Goal: Browse casually

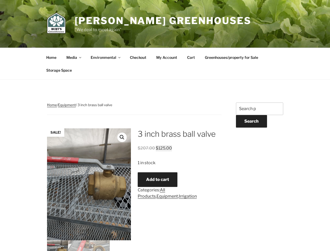
click at [165, 125] on main "Home / Equipment / 3 inch brass ball valve Sale! 3 inch brass ball valve $ 207.…" at bounding box center [134, 214] width 175 height 224
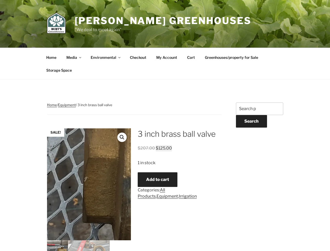
click at [122, 137] on link "View full-screen image gallery" at bounding box center [121, 136] width 9 height 9
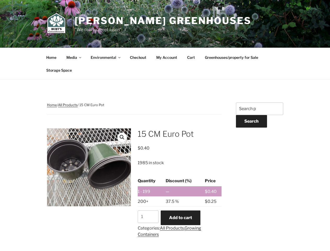
click at [165, 125] on div "Home / All Products / 15 CM Euro Pot 15 CM Euro Pot $ 0.40 1985 in stock Quanti…" at bounding box center [134, 176] width 175 height 148
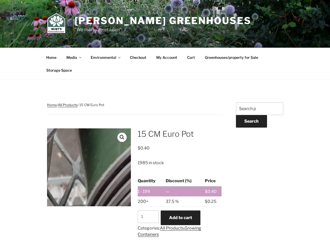
click at [122, 137] on link "View full-screen image gallery" at bounding box center [121, 136] width 9 height 9
